Goal: Information Seeking & Learning: Learn about a topic

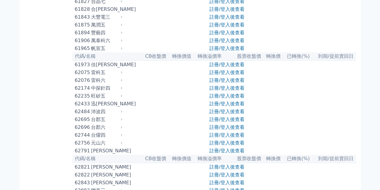
scroll to position [2254, 0]
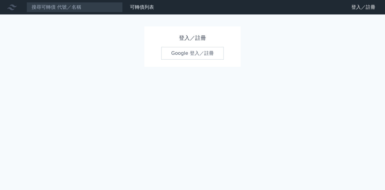
click at [202, 54] on link "Google 登入／註冊" at bounding box center [192, 53] width 63 height 13
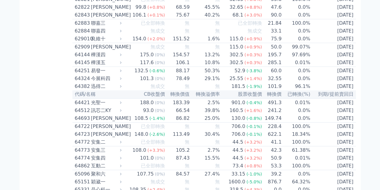
scroll to position [2374, 0]
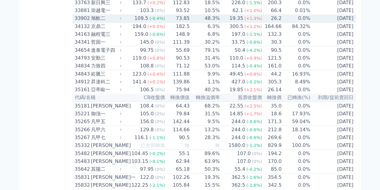
scroll to position [1172, 0]
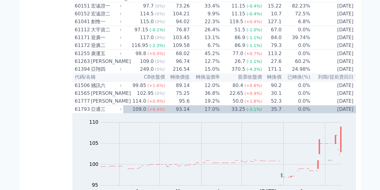
scroll to position [2344, 0]
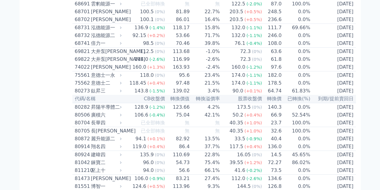
scroll to position [3697, 0]
